Goal: Task Accomplishment & Management: Use online tool/utility

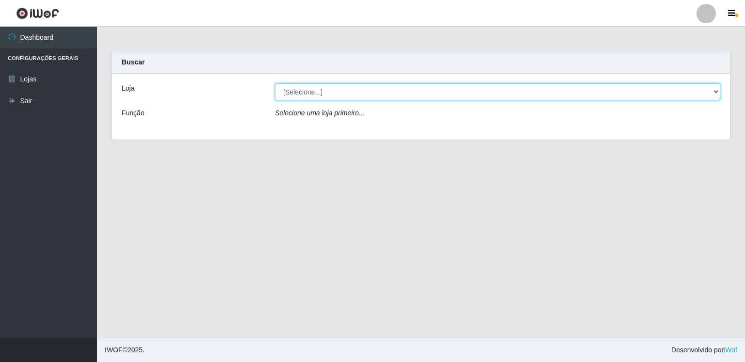
click at [306, 94] on select "[Selecione...] Extrabom - Loja 01 Centro de Distribuição" at bounding box center [497, 91] width 445 height 17
select select "435"
click at [275, 83] on select "[Selecione...] Extrabom - Loja 01 Centro de Distribuição" at bounding box center [497, 91] width 445 height 17
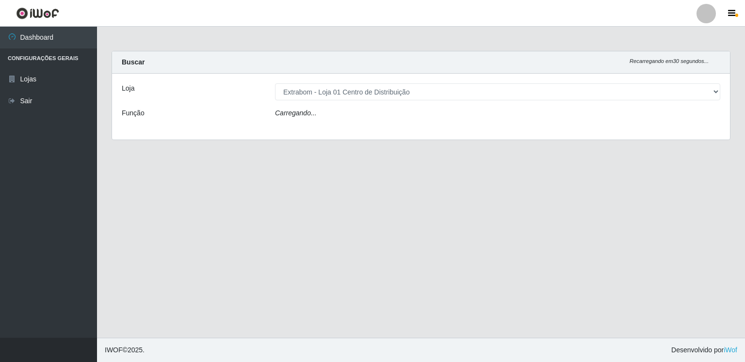
click at [316, 119] on div "Carregando..." at bounding box center [498, 115] width 460 height 14
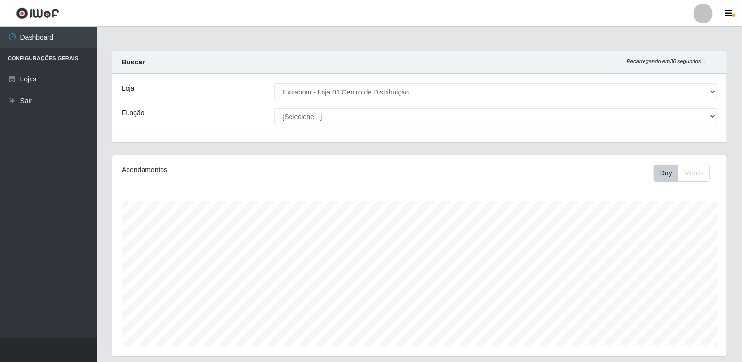
scroll to position [201, 615]
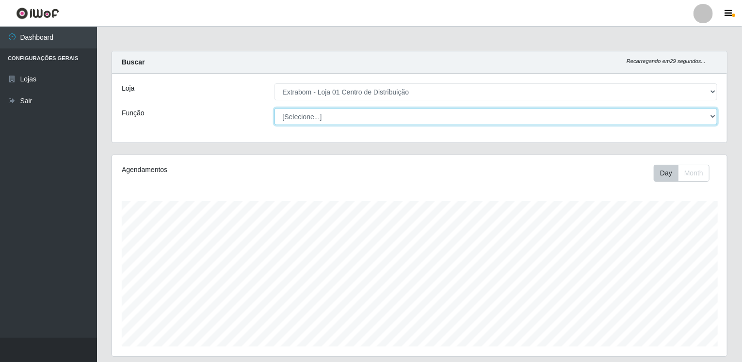
drag, startPoint x: 307, startPoint y: 99, endPoint x: 316, endPoint y: 119, distance: 22.4
click at [316, 119] on select "[Selecione...] Carregador e Descarregador de Caminhão Carregador e Descarregado…" at bounding box center [497, 116] width 444 height 17
select select "138"
click at [275, 108] on select "[Selecione...] Carregador e Descarregador de Caminhão Carregador e Descarregado…" at bounding box center [497, 116] width 444 height 17
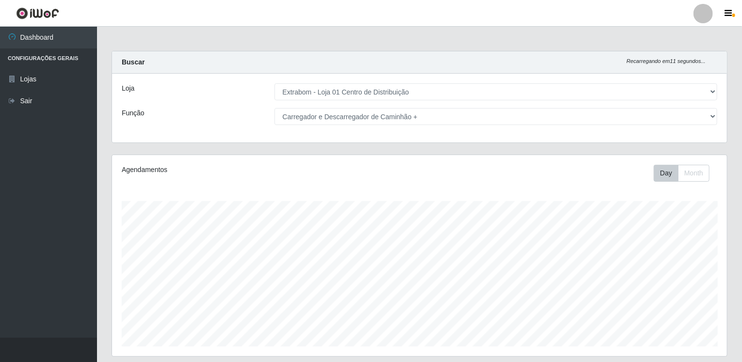
click at [538, 145] on div "Carregando... Buscar Recarregando em 11 segundos... Loja [Selecione...] Extrabo…" at bounding box center [419, 103] width 631 height 104
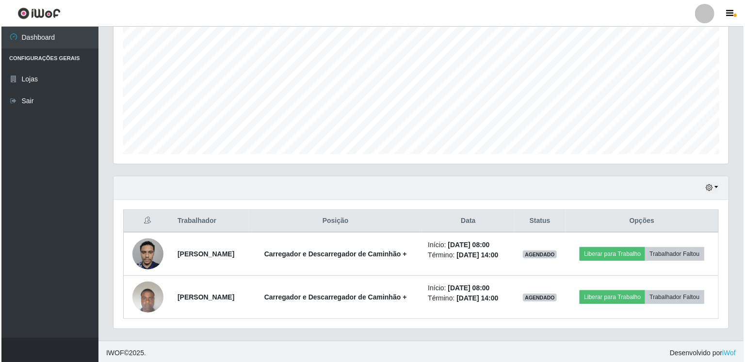
scroll to position [194, 0]
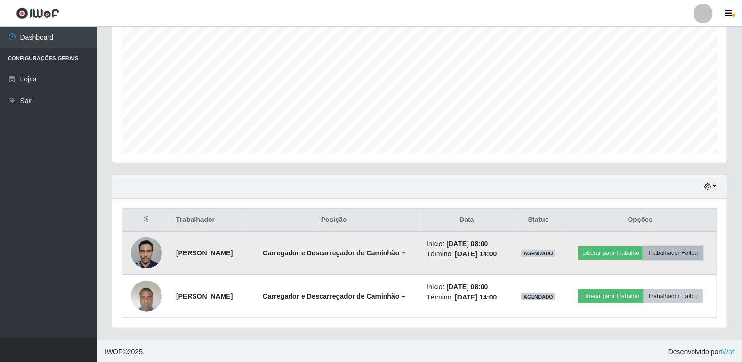
click at [696, 248] on button "Trabalhador Faltou" at bounding box center [673, 253] width 59 height 14
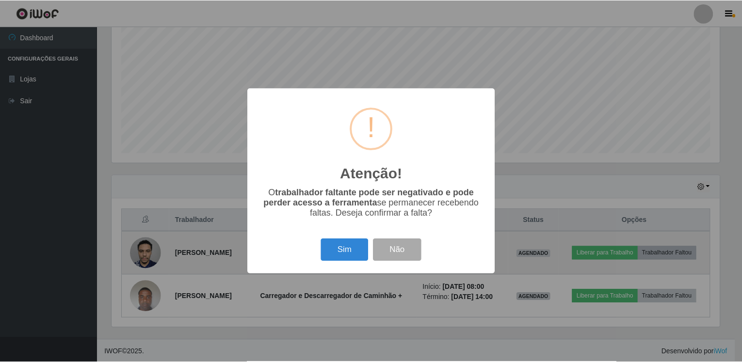
scroll to position [201, 611]
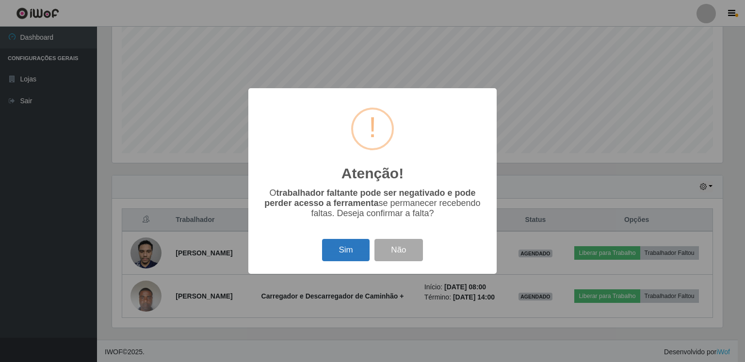
click at [344, 254] on button "Sim" at bounding box center [345, 250] width 47 height 23
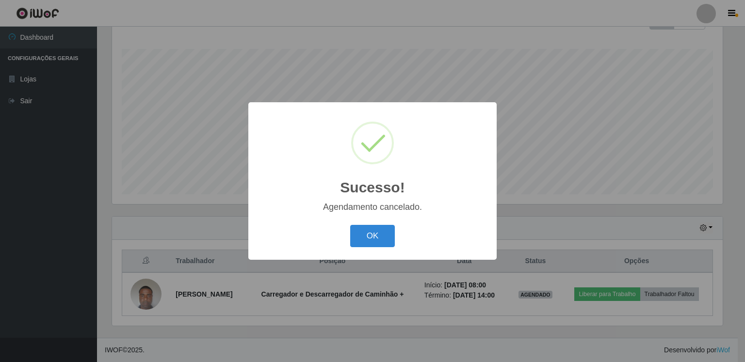
scroll to position [158, 0]
click at [374, 237] on button "OK" at bounding box center [372, 236] width 45 height 23
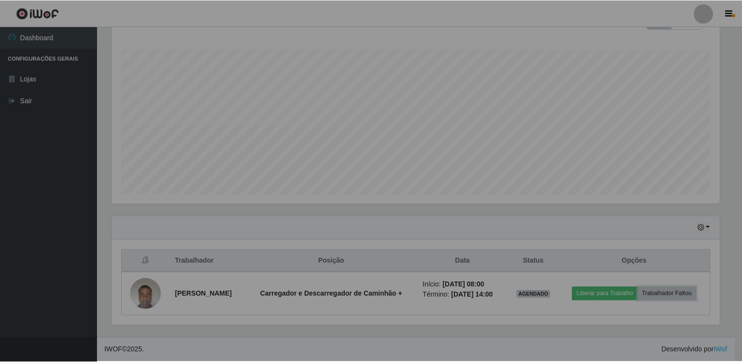
scroll to position [201, 615]
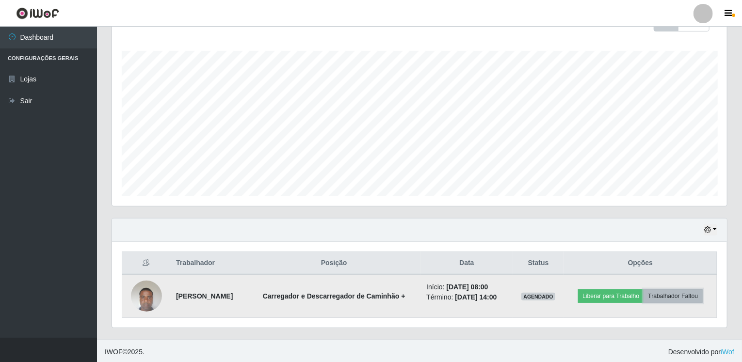
click at [696, 297] on button "Trabalhador Faltou" at bounding box center [673, 297] width 59 height 14
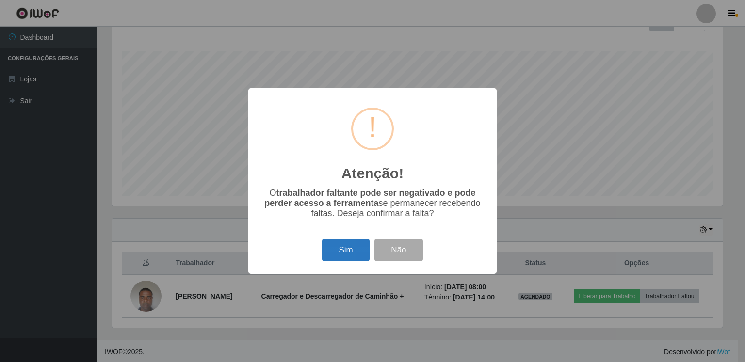
click at [345, 251] on button "Sim" at bounding box center [345, 250] width 47 height 23
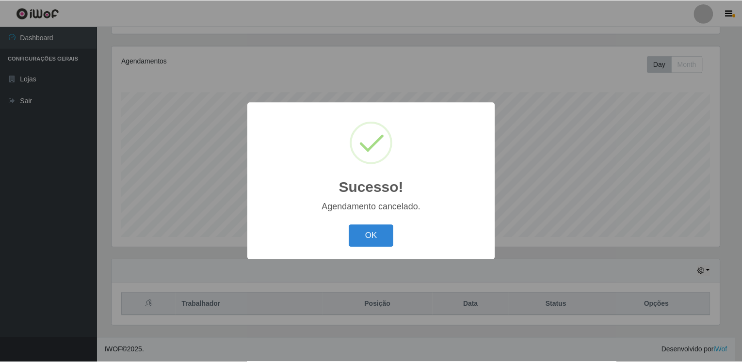
scroll to position [107, 0]
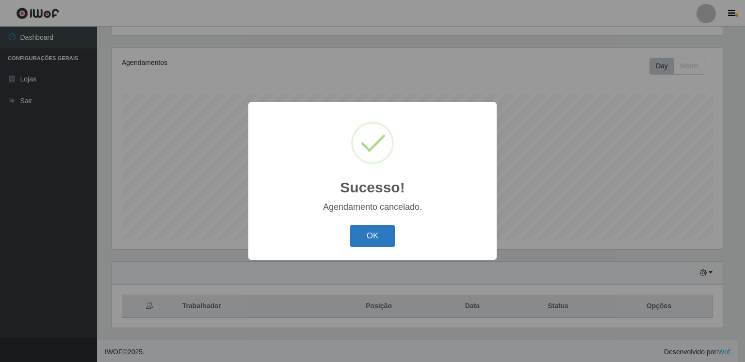
click at [374, 243] on button "OK" at bounding box center [372, 236] width 45 height 23
